Goal: Task Accomplishment & Management: Use online tool/utility

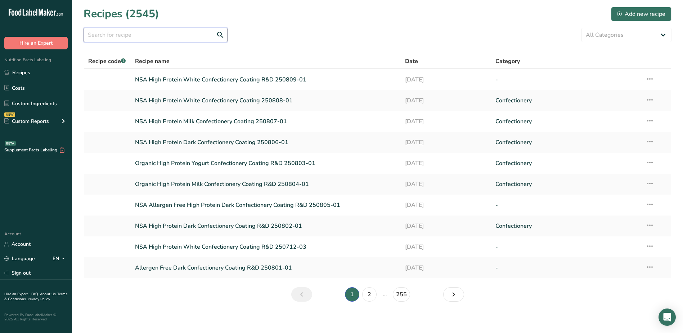
click at [158, 36] on input "text" at bounding box center [156, 35] width 144 height 14
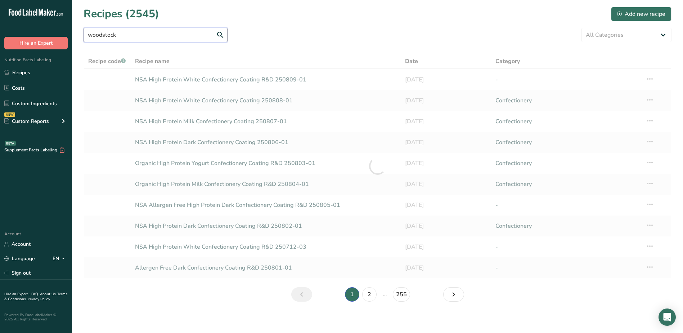
type input "woodstock"
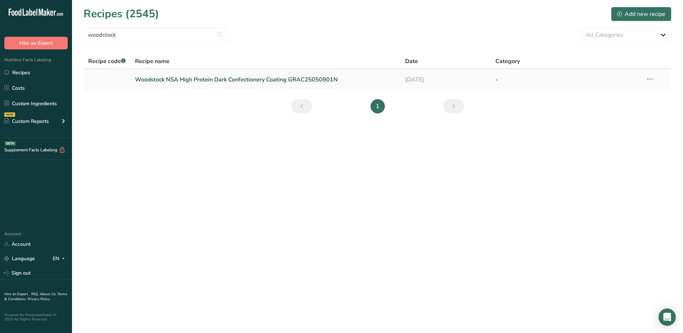
click at [212, 80] on link "Woodstock NSA High Protein Dark Confectionery Coating GRAC25050901N" at bounding box center [266, 79] width 262 height 15
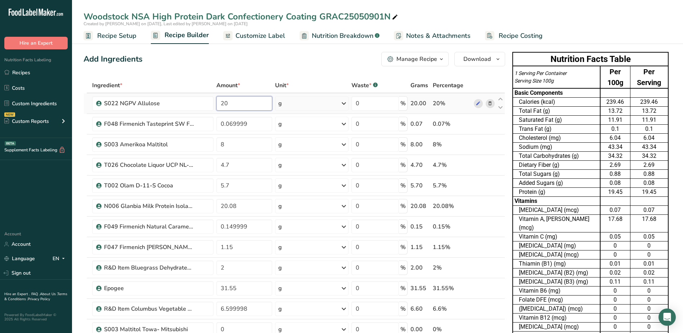
click at [247, 107] on input "20" at bounding box center [244, 103] width 56 height 14
click at [488, 104] on div "Ingredient * Amount * Unit * Waste * .a-a{fill:#347362;}.b-a{fill:#fff;} Grams …" at bounding box center [294, 241] width 421 height 327
click at [490, 102] on icon at bounding box center [489, 104] width 5 height 8
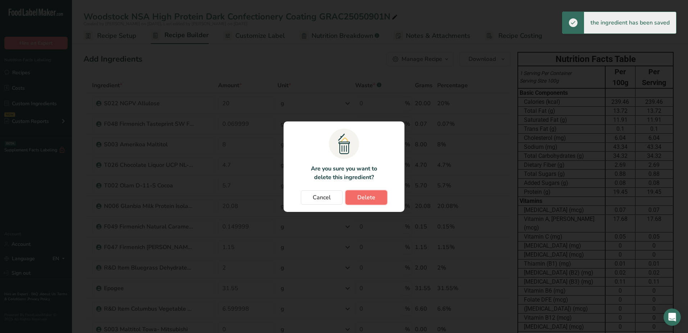
click at [379, 191] on button "Delete" at bounding box center [367, 197] width 42 height 14
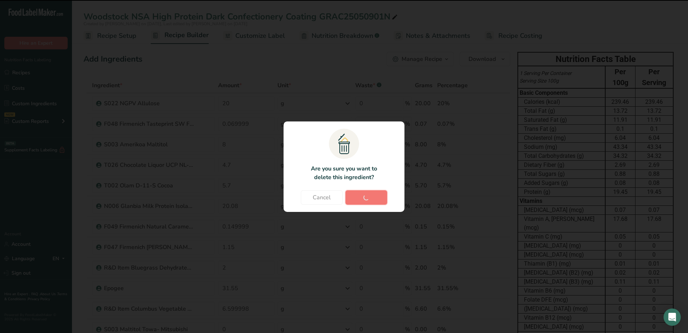
type input "0.069999"
type input "8"
type input "4.7"
type input "5.7"
type input "20.08"
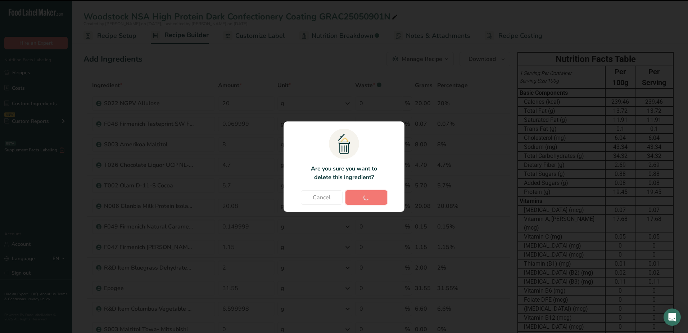
type input "0.149999"
type input "1.15"
type input "2"
type input "31.55"
type input "6.599998"
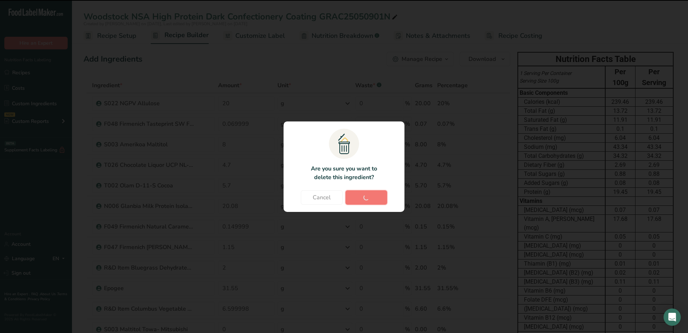
type input "0"
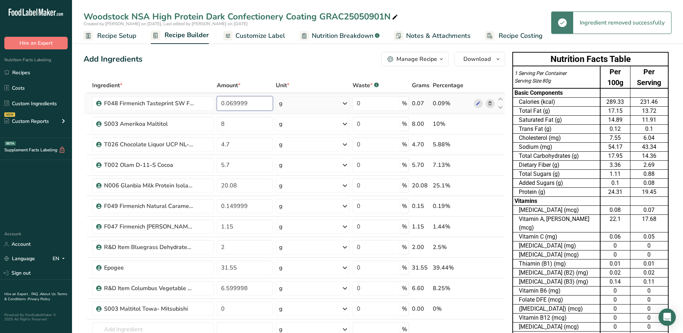
click at [257, 104] on input "0.069999" at bounding box center [245, 103] width 56 height 14
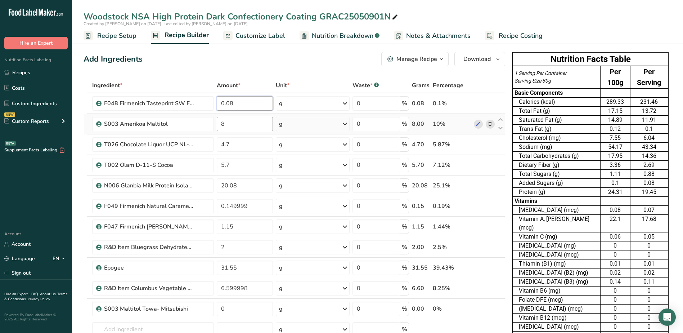
type input "0.08"
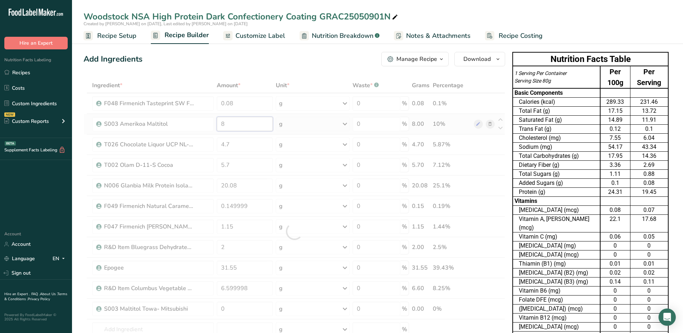
click at [238, 123] on div "Ingredient * Amount * Unit * Waste * .a-a{fill:#347362;}.b-a{fill:#fff;} Grams …" at bounding box center [294, 231] width 421 height 307
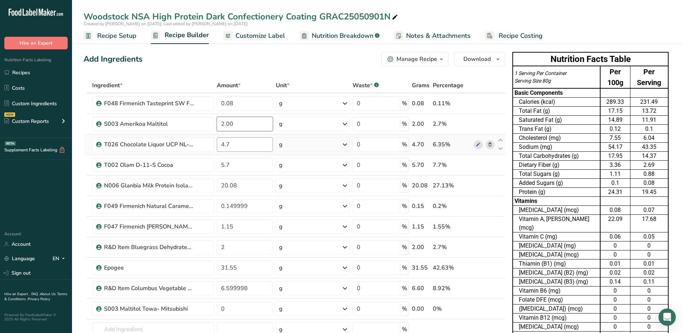
type input "2.00"
click at [230, 146] on div "Ingredient * Amount * Unit * Waste * .a-a{fill:#347362;}.b-a{fill:#fff;} Grams …" at bounding box center [294, 231] width 421 height 307
type input "4.00"
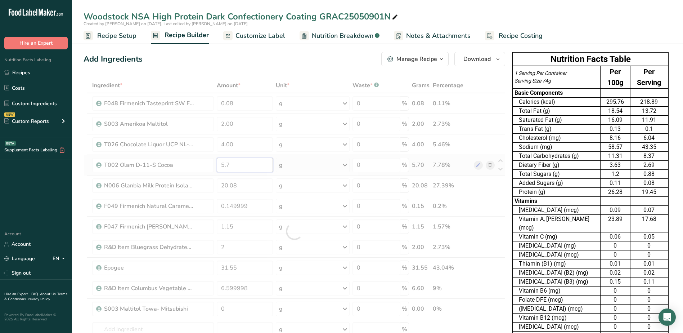
click at [239, 168] on div "Ingredient * Amount * Unit * Waste * .a-a{fill:#347362;}.b-a{fill:#fff;} Grams …" at bounding box center [294, 231] width 421 height 307
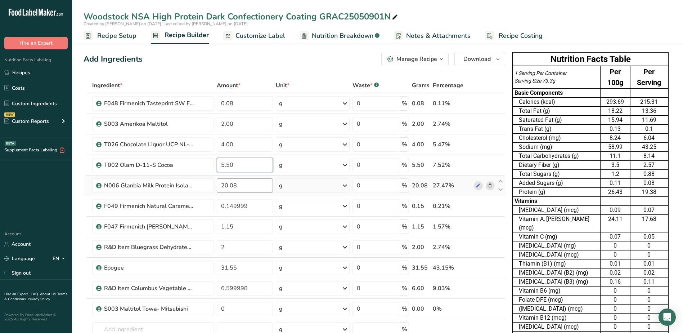
type input "5.50"
click at [244, 184] on div "Ingredient * Amount * Unit * Waste * .a-a{fill:#347362;}.b-a{fill:#fff;} Grams …" at bounding box center [294, 231] width 421 height 307
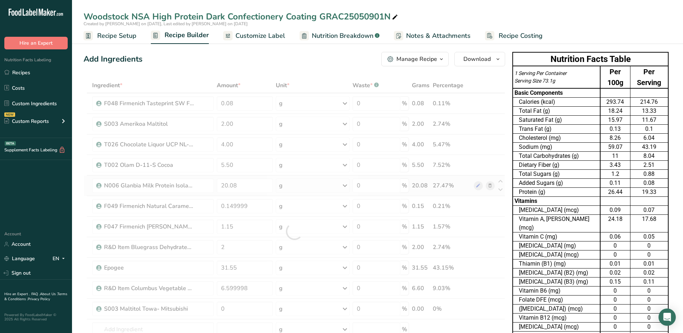
click at [491, 184] on div "Ingredient * Amount * Unit * Waste * .a-a{fill:#347362;}.b-a{fill:#fff;} Grams …" at bounding box center [294, 231] width 421 height 307
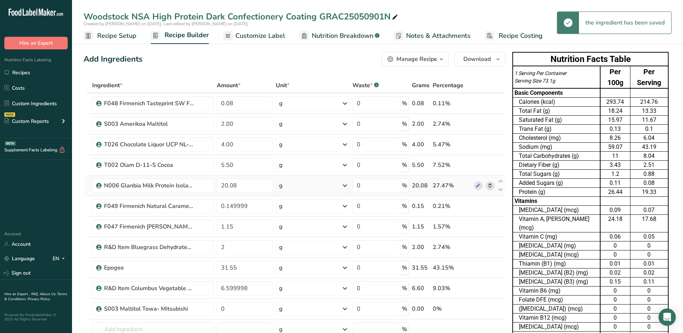
click at [490, 185] on icon at bounding box center [489, 186] width 5 height 8
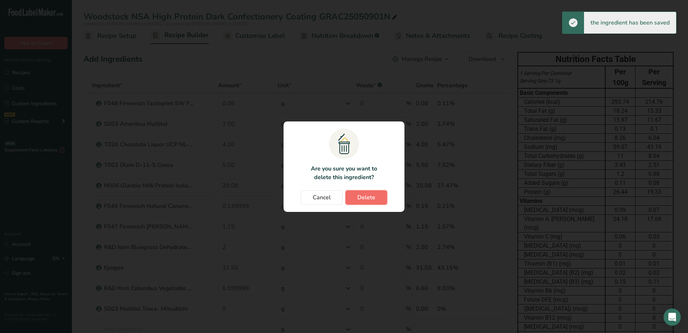
click at [380, 194] on button "Delete" at bounding box center [367, 197] width 42 height 14
type input "0.149999"
type input "1.15"
type input "2"
type input "31.55"
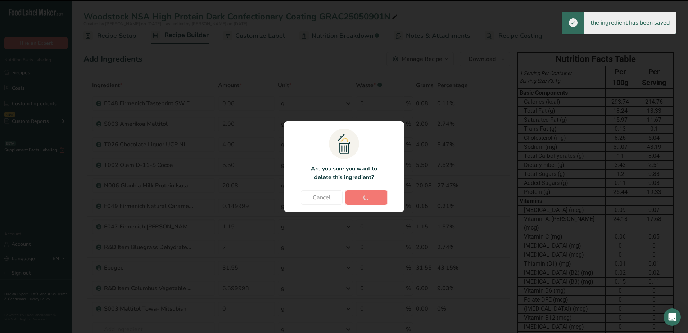
type input "6.599998"
type input "0"
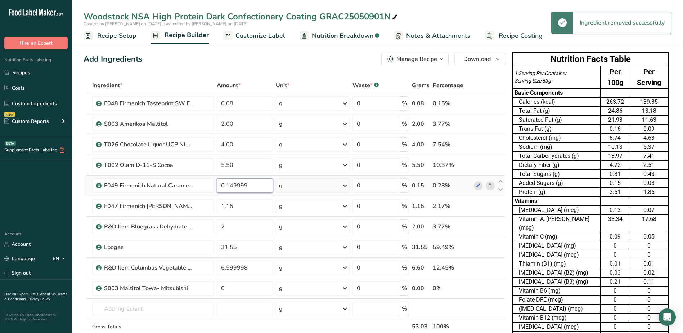
click at [257, 184] on input "0.149999" at bounding box center [245, 185] width 56 height 14
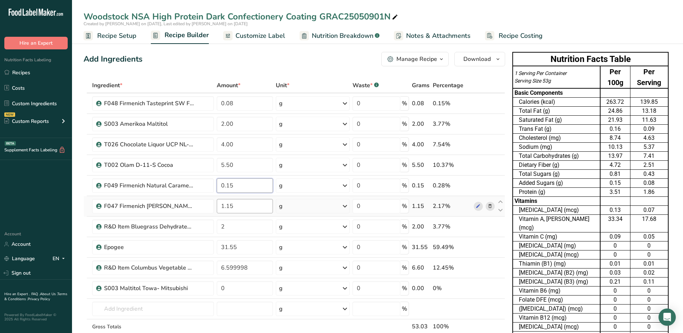
type input "0.15"
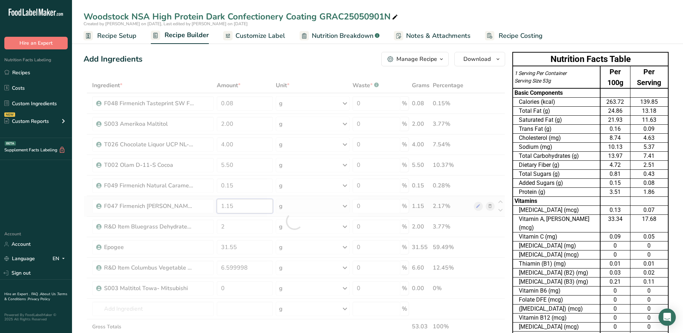
click at [256, 203] on div "Ingredient * Amount * Unit * Waste * .a-a{fill:#347362;}.b-a{fill:#fff;} Grams …" at bounding box center [294, 221] width 421 height 286
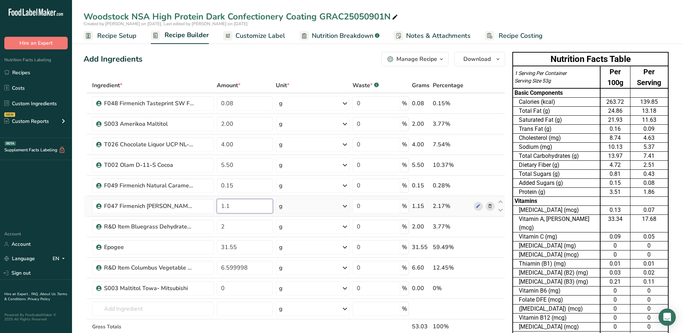
type input "1"
type input "0.70"
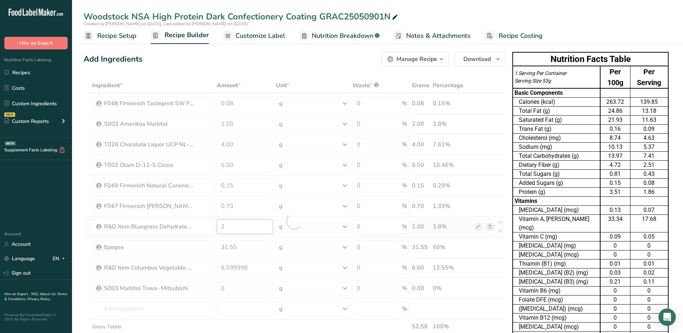
click at [243, 226] on div "Ingredient * Amount * Unit * Waste * .a-a{fill:#347362;}.b-a{fill:#fff;} Grams …" at bounding box center [294, 221] width 421 height 286
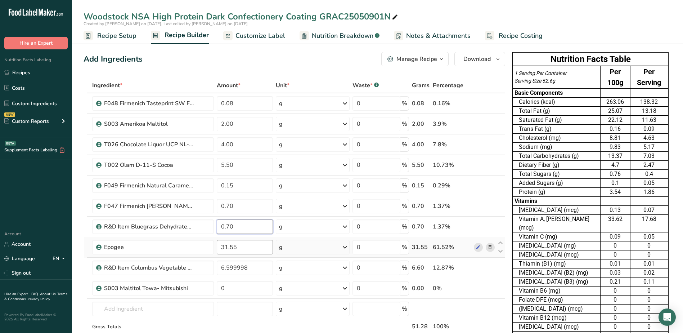
type input "0.70"
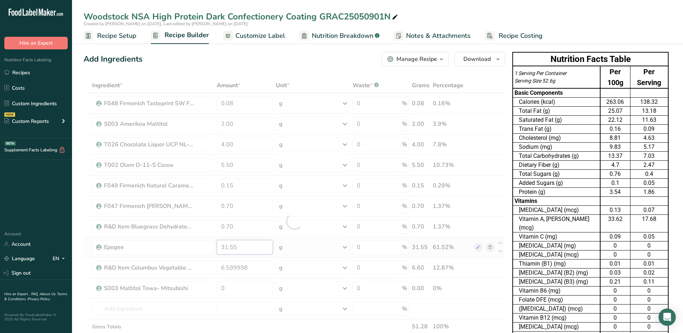
click at [251, 252] on div "Ingredient * Amount * Unit * Waste * .a-a{fill:#347362;}.b-a{fill:#fff;} Grams …" at bounding box center [294, 221] width 421 height 286
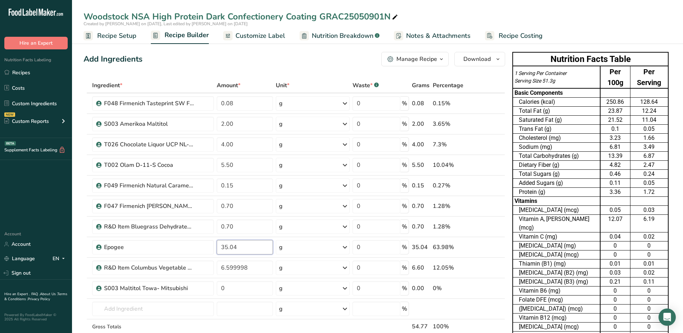
type input "35.04"
click at [490, 267] on div "Ingredient * Amount * Unit * Waste * .a-a{fill:#347362;}.b-a{fill:#fff;} Grams …" at bounding box center [294, 221] width 421 height 286
click at [487, 269] on icon at bounding box center [489, 268] width 5 height 8
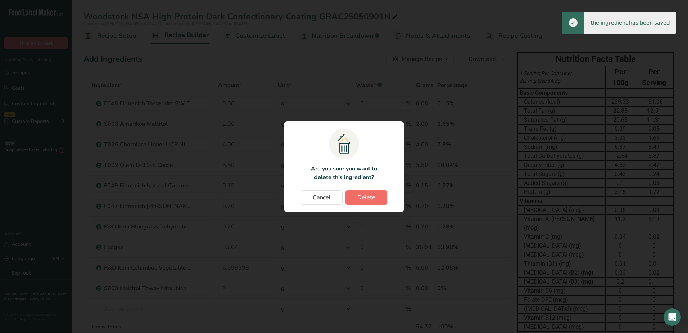
click at [375, 195] on span "Delete" at bounding box center [366, 197] width 18 height 9
type input "0"
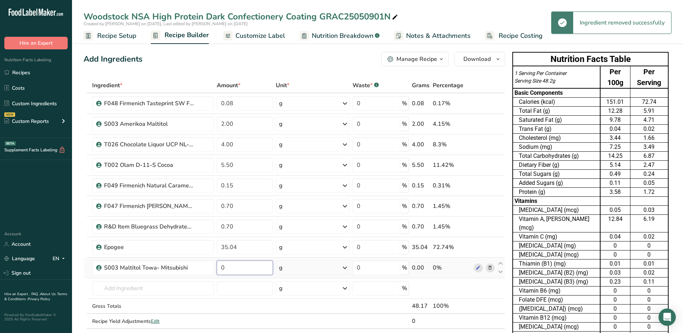
click at [244, 264] on input "0" at bounding box center [245, 267] width 56 height 14
type input "0"
click at [492, 267] on div "Ingredient * Amount * Unit * Waste * .a-a{fill:#347362;}.b-a{fill:#fff;} Grams …" at bounding box center [294, 211] width 421 height 266
click at [492, 267] on icon at bounding box center [489, 268] width 5 height 8
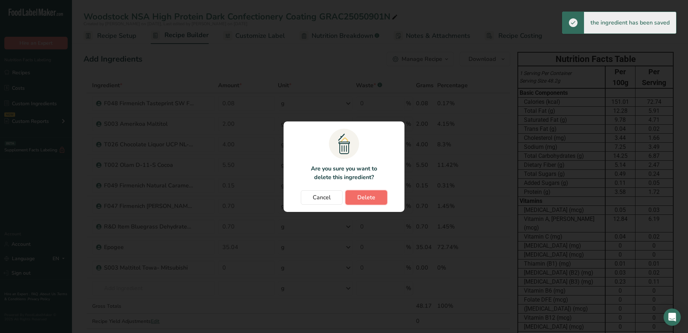
click at [386, 195] on button "Delete" at bounding box center [367, 197] width 42 height 14
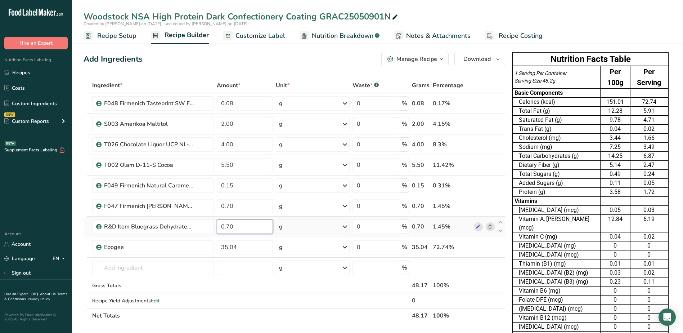
click at [244, 227] on input "0.70" at bounding box center [245, 226] width 56 height 14
click at [232, 226] on input "0.70" at bounding box center [245, 226] width 56 height 14
type input "0"
type input "1.70"
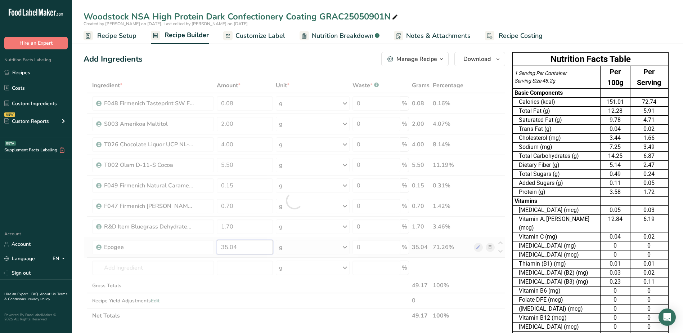
click at [247, 247] on div "Ingredient * Amount * Unit * Waste * .a-a{fill:#347362;}.b-a{fill:#fff;} Grams …" at bounding box center [294, 200] width 421 height 245
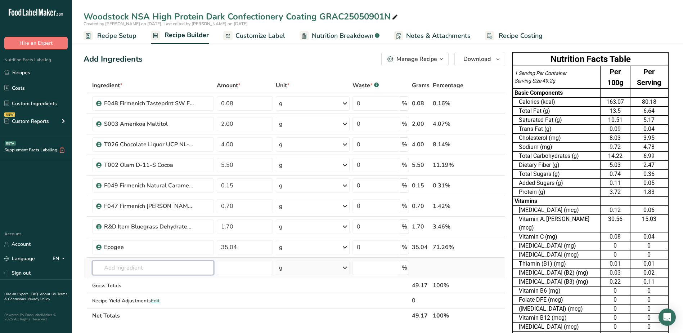
click at [197, 266] on div "Ingredient * Amount * Unit * Waste * .a-a{fill:#347362;}.b-a{fill:#fff;} Grams …" at bounding box center [294, 200] width 421 height 245
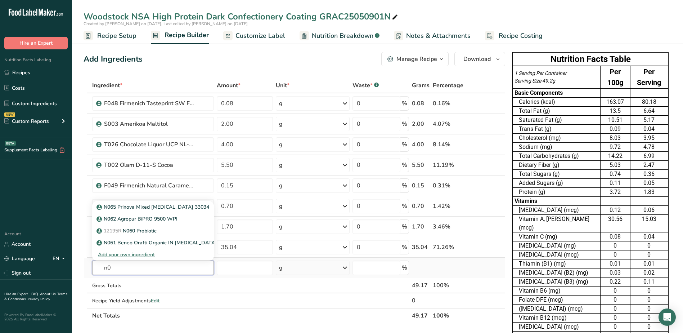
type input "n"
type input "promitor"
click at [172, 231] on p "R&DTate & [PERSON_NAME] Promitor Soluble Fibre 70H R" at bounding box center [169, 231] width 143 height 8
type input "R&DTate & [PERSON_NAME] Promitor Soluble Fibre 70H R"
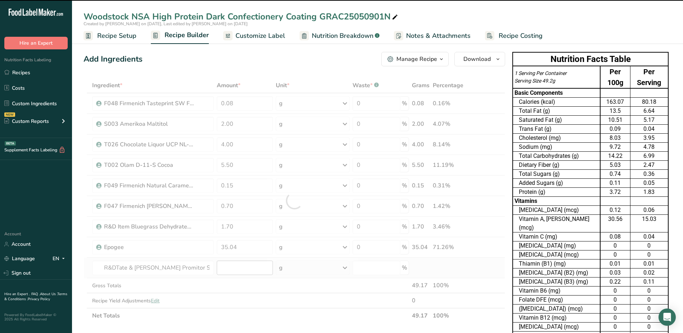
type input "0"
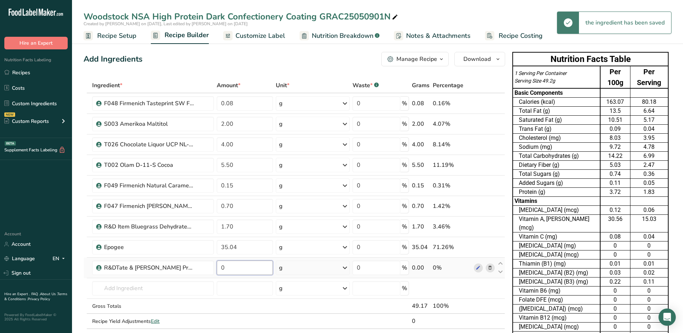
click at [237, 269] on input "0" at bounding box center [245, 267] width 56 height 14
type input "22.36"
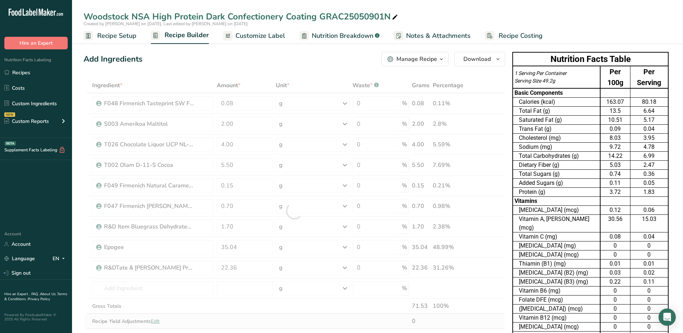
click at [298, 316] on div "Ingredient * Amount * Unit * Waste * .a-a{fill:#347362;}.b-a{fill:#fff;} Grams …" at bounding box center [294, 211] width 421 height 266
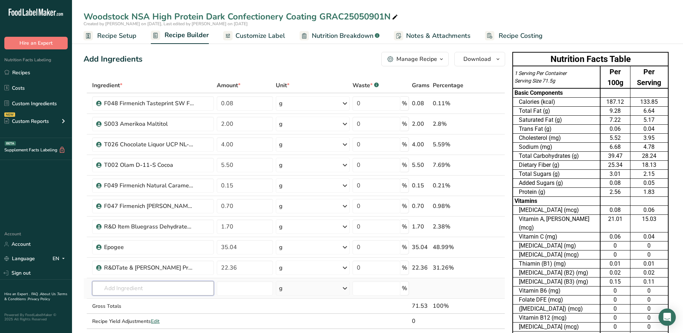
click at [198, 292] on input "text" at bounding box center [152, 288] width 121 height 14
type input "n013"
click at [142, 317] on p "N013 Milk Specialties WPI 100252" at bounding box center [141, 315] width 86 height 8
type input "N013 Milk Specialties WPI 100252"
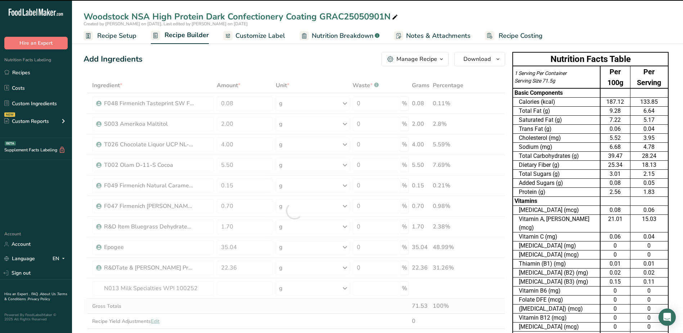
type input "0"
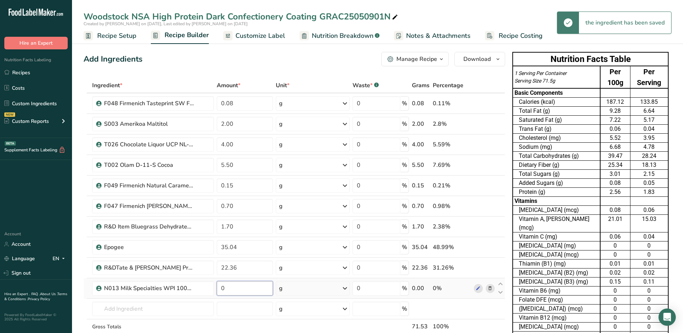
click at [230, 288] on input "0" at bounding box center [245, 288] width 56 height 14
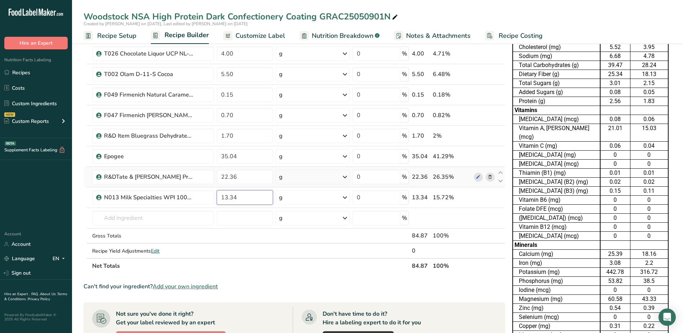
scroll to position [108, 0]
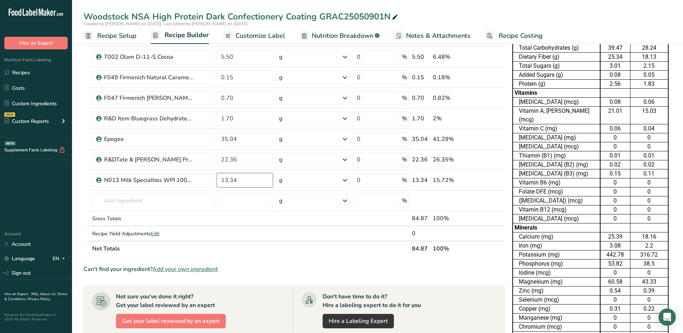
type input "13.34"
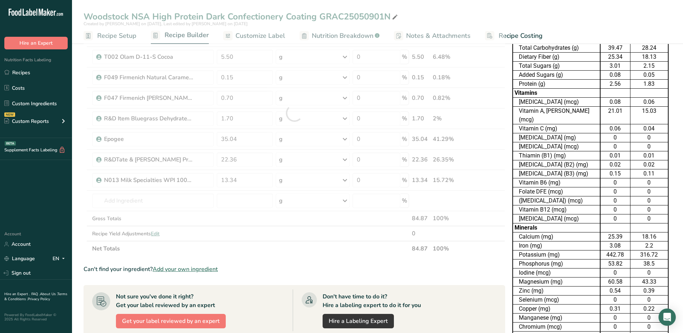
click at [283, 251] on div "Ingredient * Amount * Unit * Waste * .a-a{fill:#347362;}.b-a{fill:#fff;} Grams …" at bounding box center [294, 113] width 421 height 286
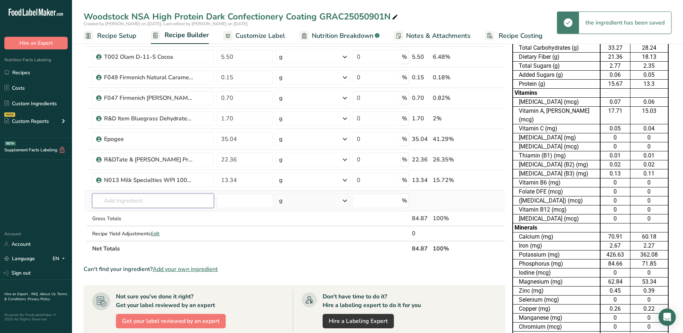
click at [165, 203] on input "text" at bounding box center [152, 200] width 121 height 14
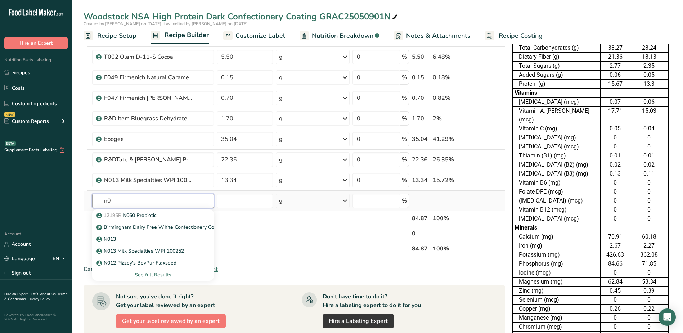
type input "n"
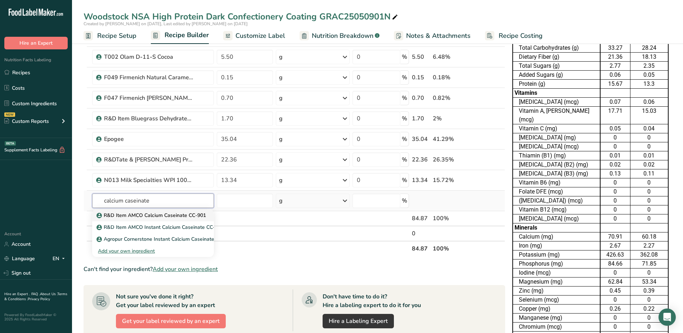
type input "calcium caseinate"
click at [168, 217] on p "R&D Item AMCO Calcium Caseinate CC-901" at bounding box center [152, 215] width 108 height 8
type input "R&D Item AMCO Calcium Caseinate CC-901"
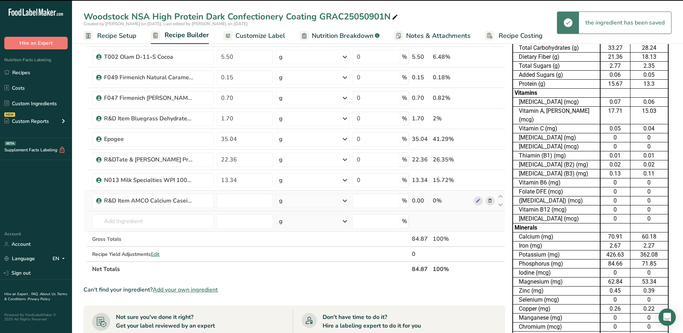
type input "0"
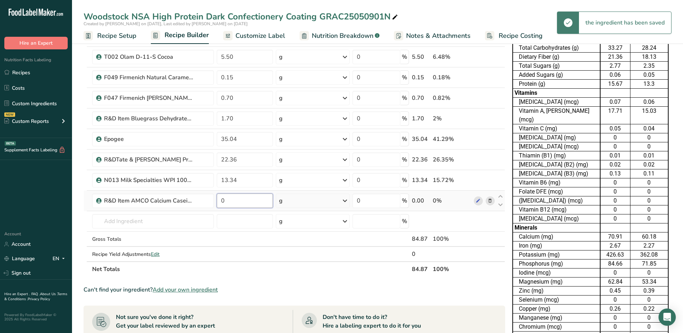
click at [238, 201] on input "0" at bounding box center [245, 200] width 56 height 14
type input "10"
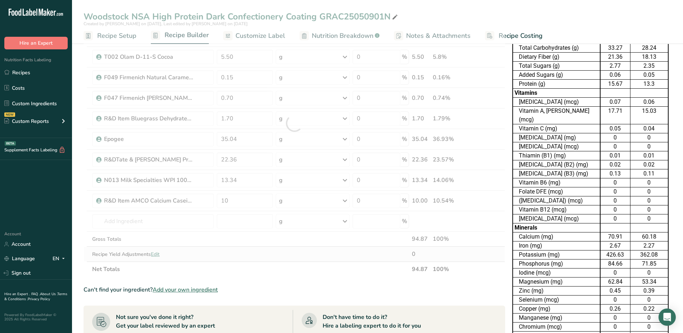
click at [285, 253] on div "Ingredient * Amount * Unit * Waste * .a-a{fill:#347362;}.b-a{fill:#fff;} Grams …" at bounding box center [294, 123] width 421 height 307
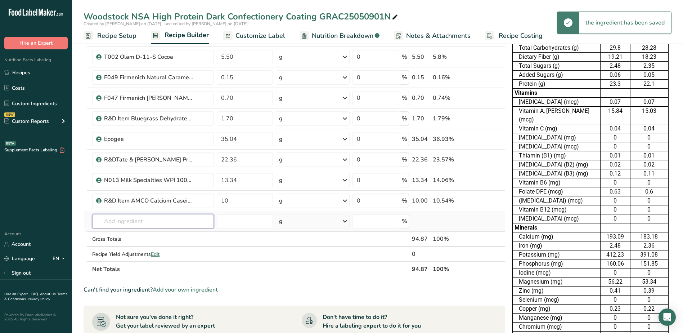
click at [120, 224] on input "text" at bounding box center [152, 221] width 121 height 14
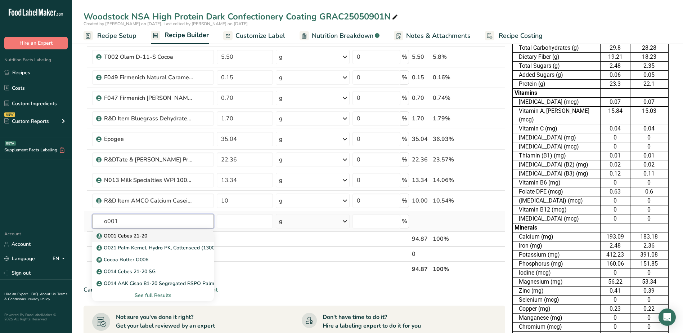
type input "o001"
click at [117, 236] on p "O001 Cebes 21-20" at bounding box center [122, 236] width 49 height 8
type input "O001 Cebes 21-20"
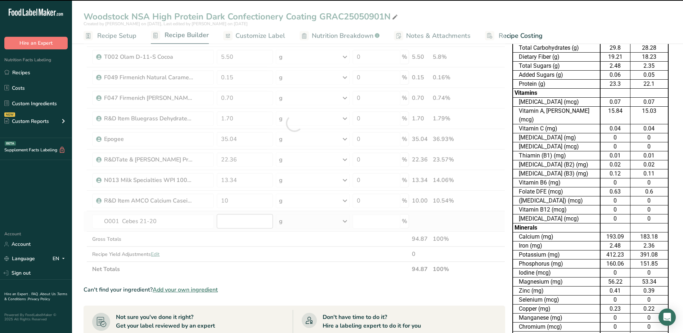
type input "0"
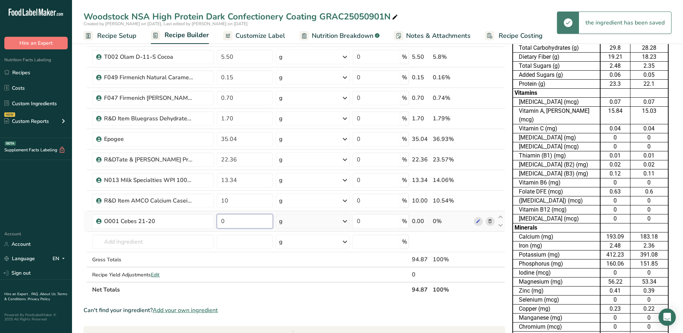
click at [243, 222] on input "0" at bounding box center [245, 221] width 56 height 14
type input "4"
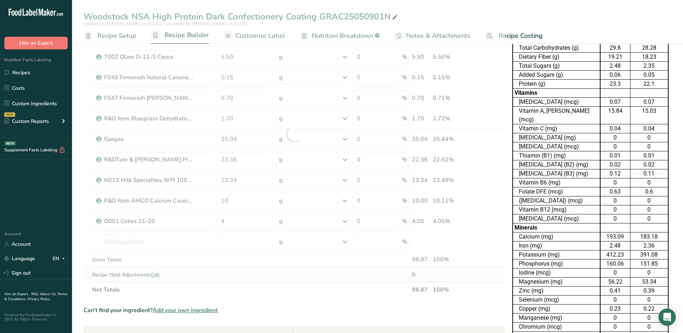
click at [304, 267] on div "Ingredient * Amount * Unit * Waste * .a-a{fill:#347362;}.b-a{fill:#fff;} Grams …" at bounding box center [294, 133] width 421 height 327
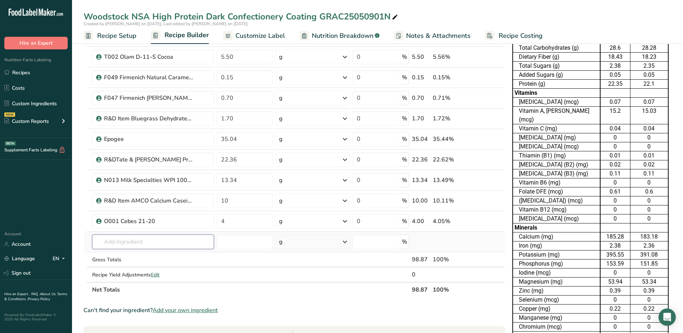
click at [177, 244] on input "text" at bounding box center [152, 241] width 121 height 14
type input "553281"
click at [175, 257] on p "F066 Firmenich Nat Dark Chocolate Flavor WONF 553281 SPM" at bounding box center [174, 256] width 153 height 8
type input "F066 Firmenich Nat Dark Chocolate Flavor WONF 553281 SPM"
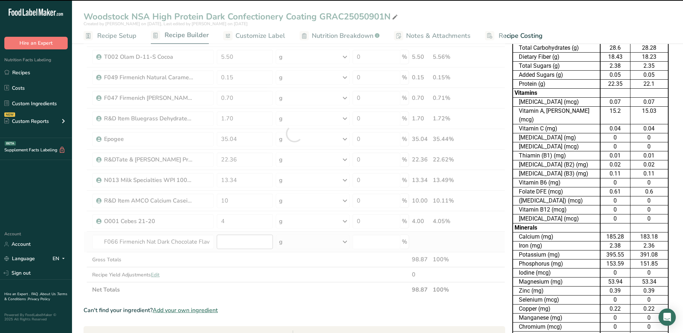
type input "0"
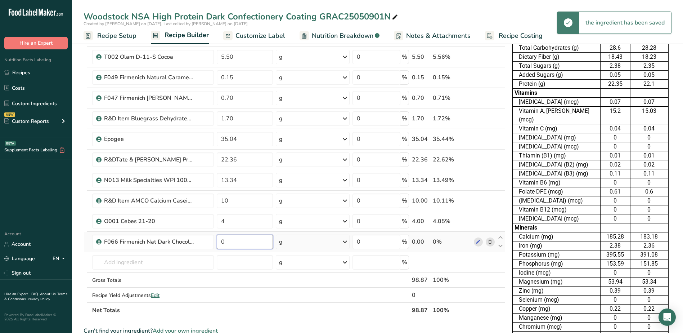
click at [233, 243] on input "0" at bounding box center [245, 241] width 56 height 14
type input "0.48"
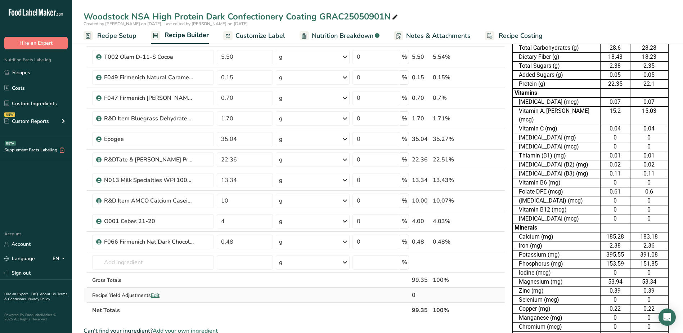
click at [285, 291] on div "Ingredient * Amount * Unit * Waste * .a-a{fill:#347362;}.b-a{fill:#fff;} Grams …" at bounding box center [294, 144] width 421 height 348
click at [198, 265] on input "text" at bounding box center [152, 262] width 121 height 14
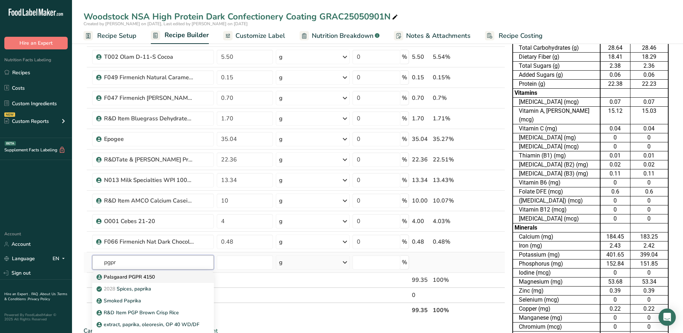
type input "pgpr"
click at [134, 274] on p "Palsgaard PGPR 4150" at bounding box center [126, 277] width 57 height 8
type input "Palsgaard PGPR 4150"
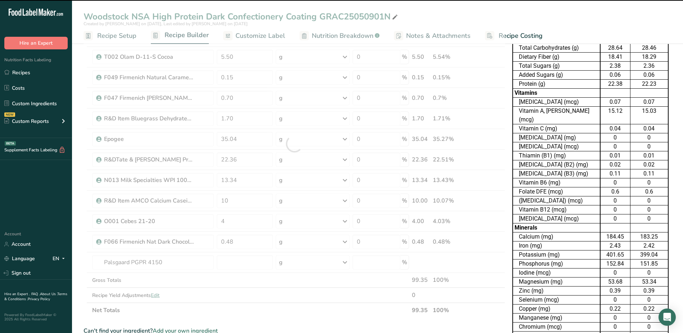
type input "0"
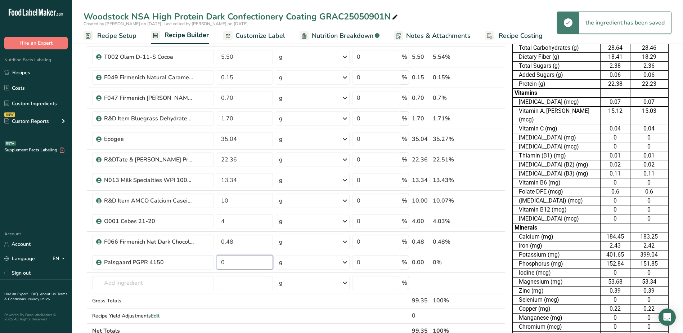
click at [235, 263] on input "0" at bounding box center [245, 262] width 56 height 14
type input "0.30"
click at [267, 308] on div "Ingredient * Amount * Unit * Waste * .a-a{fill:#347362;}.b-a{fill:#fff;} Grams …" at bounding box center [294, 154] width 421 height 368
click at [170, 289] on input "text" at bounding box center [152, 282] width 121 height 14
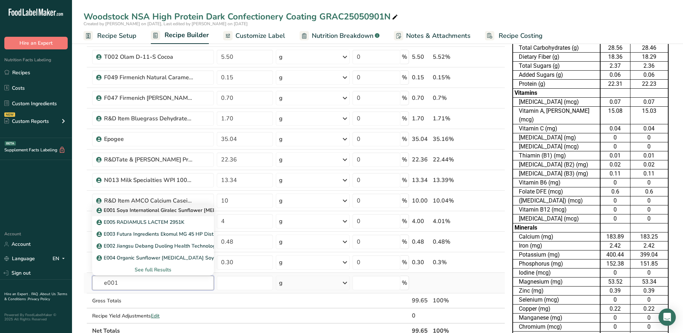
type input "e001"
click at [157, 212] on p "E001 Soya International Giralec Sunflower [MEDICAL_DATA] SUNRISE SFL" at bounding box center [188, 210] width 181 height 8
type input "E001 Soya International Giralec Sunflower [MEDICAL_DATA] SUNRISE SFL"
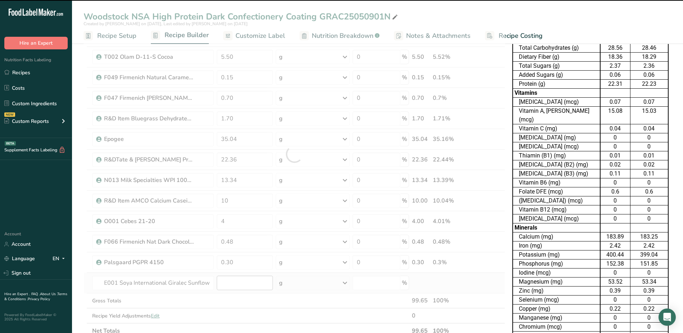
type input "0"
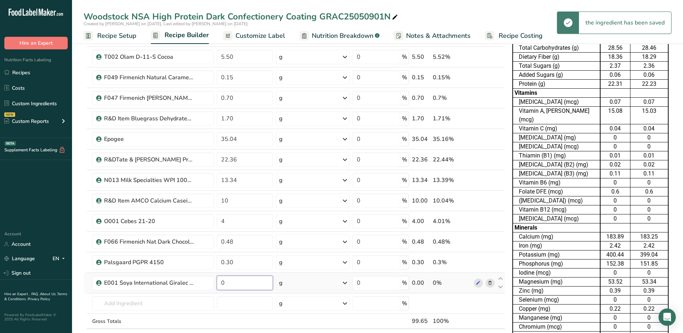
click at [241, 283] on input "0" at bounding box center [245, 282] width 56 height 14
type input "3"
type input "0.30"
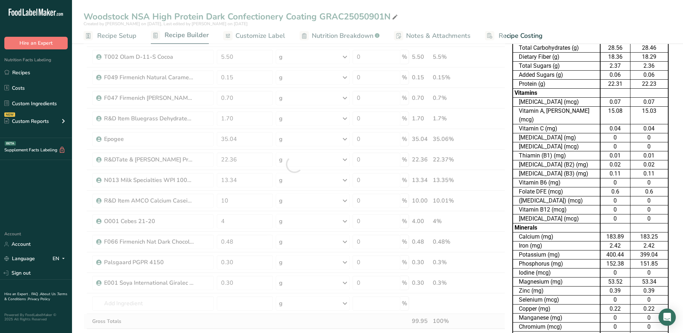
click at [265, 326] on div "Ingredient * Amount * Unit * Waste * .a-a{fill:#347362;}.b-a{fill:#fff;} Grams …" at bounding box center [294, 164] width 421 height 389
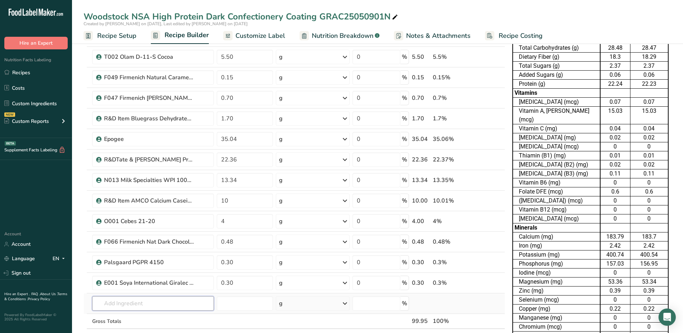
click at [168, 304] on input "text" at bounding box center [152, 303] width 121 height 14
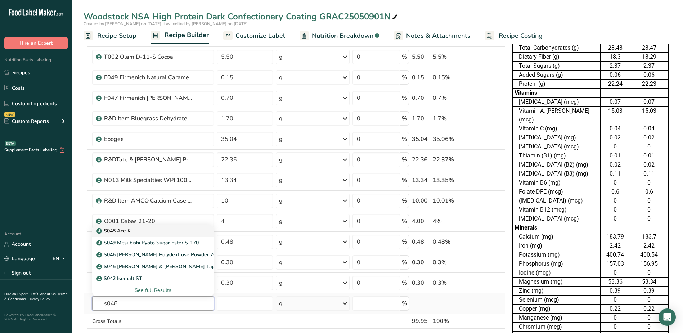
type input "s048"
click at [124, 233] on p "S048 Ace K" at bounding box center [114, 231] width 33 height 8
type input "S048 Ace K"
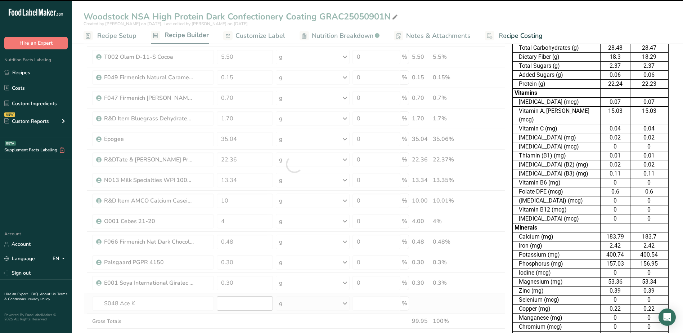
type input "0"
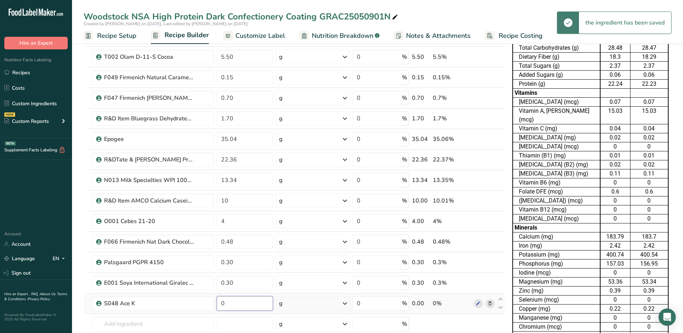
click at [249, 302] on input "0" at bounding box center [245, 303] width 56 height 14
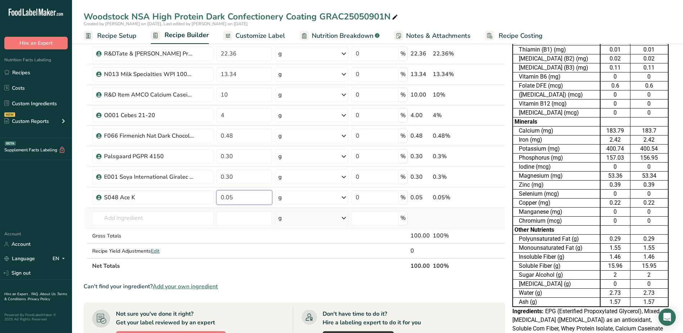
scroll to position [216, 0]
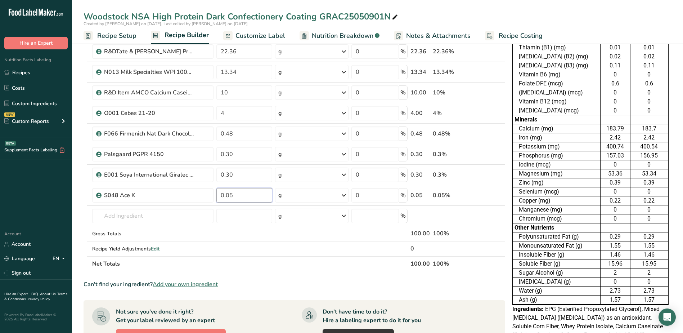
type input "0.05"
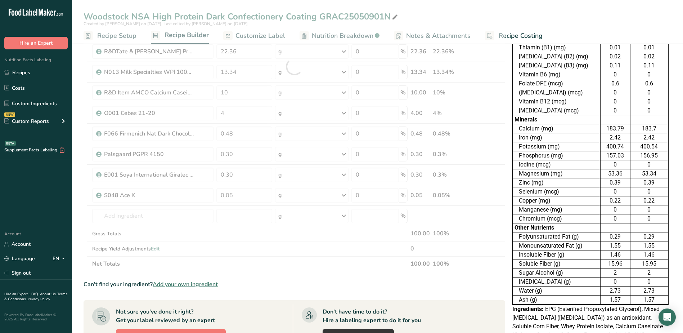
click at [335, 267] on div "Ingredient * Amount * Unit * Waste * .a-a{fill:#347362;}.b-a{fill:#fff;} Grams …" at bounding box center [294, 66] width 421 height 409
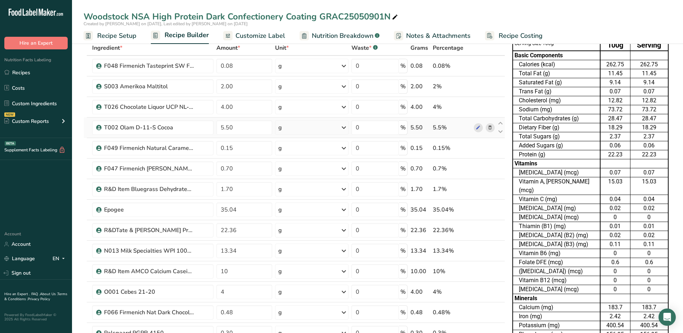
scroll to position [0, 0]
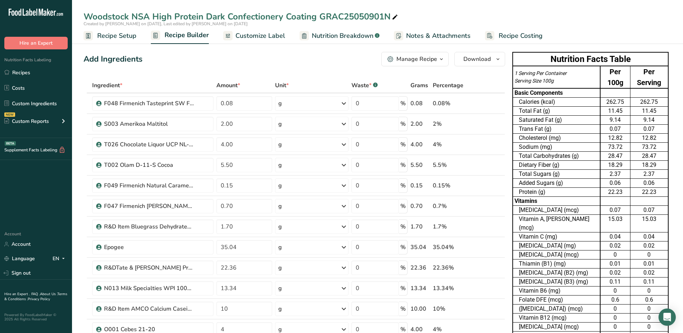
click at [266, 40] on span "Customize Label" at bounding box center [260, 36] width 50 height 10
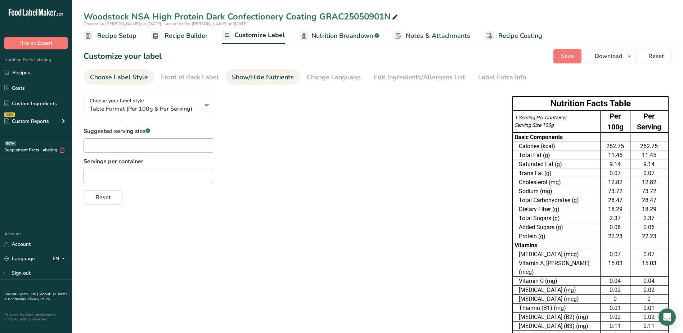
click at [254, 75] on div "Show/Hide Nutrients" at bounding box center [263, 77] width 62 height 10
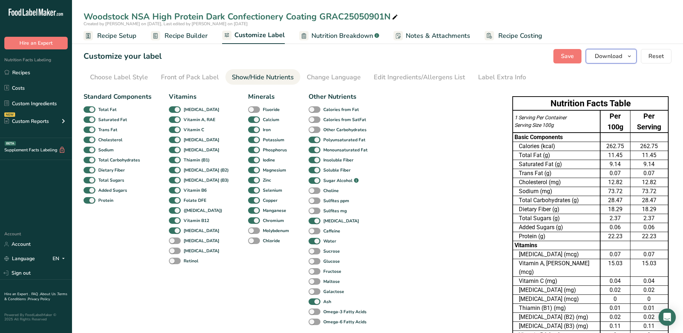
click at [626, 62] on button "Download" at bounding box center [611, 56] width 51 height 14
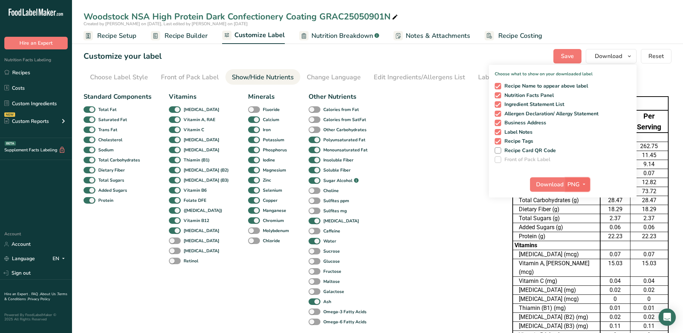
click at [582, 188] on icon "button" at bounding box center [584, 184] width 6 height 9
click at [577, 245] on link "XLSX" at bounding box center [578, 246] width 23 height 12
checkbox input "false"
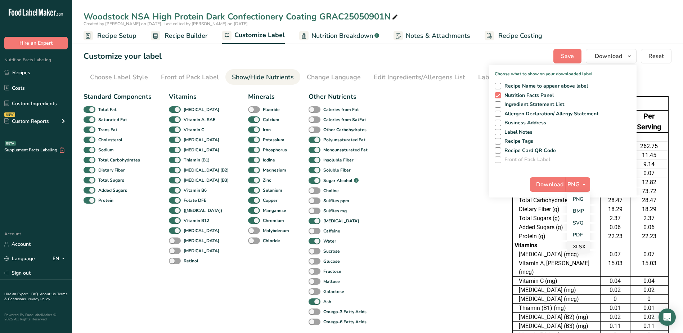
checkbox input "false"
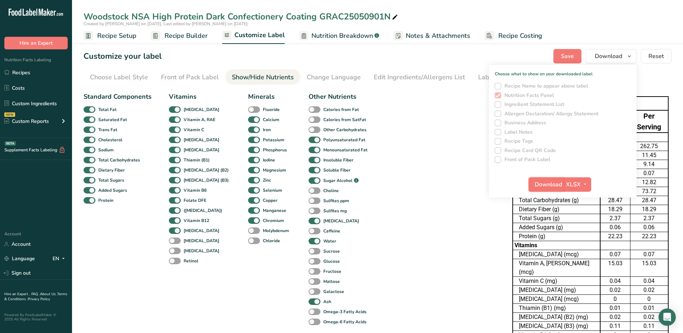
drag, startPoint x: 577, startPoint y: 245, endPoint x: 556, endPoint y: 183, distance: 65.0
click at [556, 183] on span "Download" at bounding box center [548, 184] width 27 height 9
